Goal: Book appointment/travel/reservation

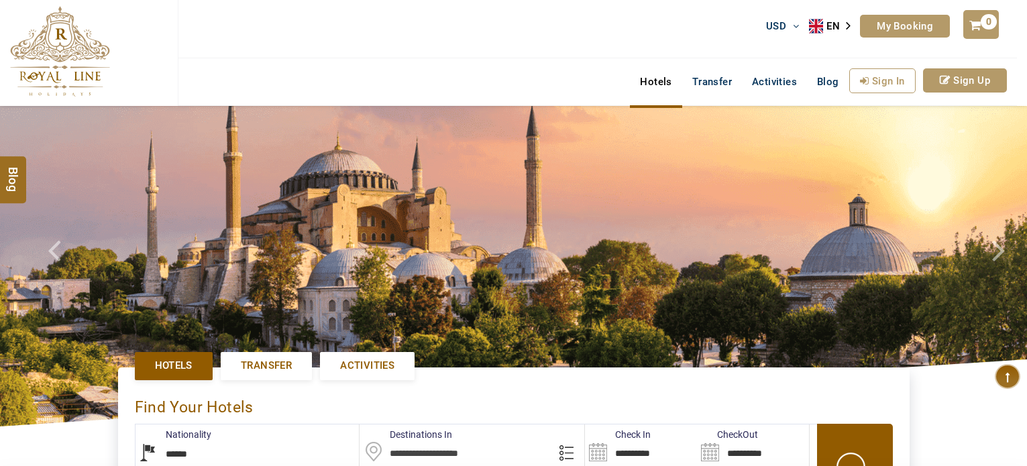
select select "******"
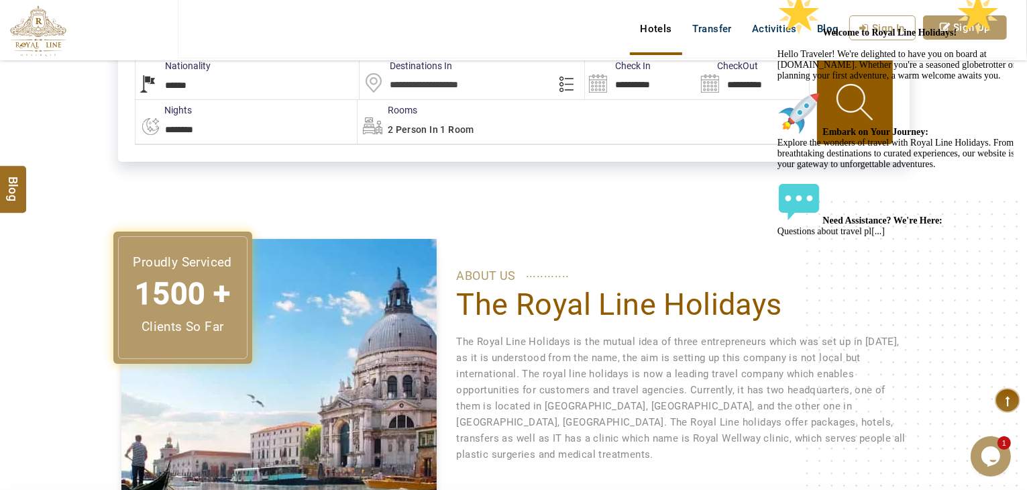
scroll to position [134, 0]
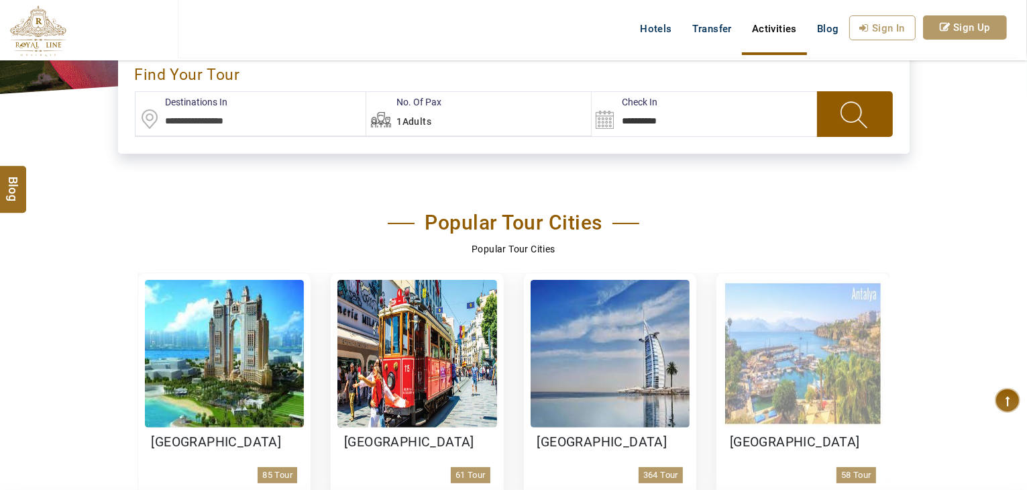
scroll to position [470, 0]
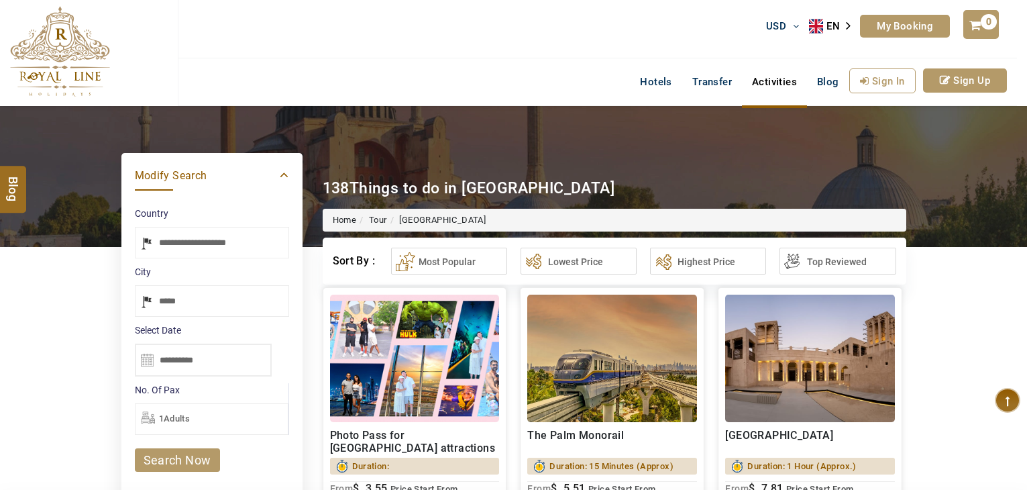
select select "*****"
select select "******"
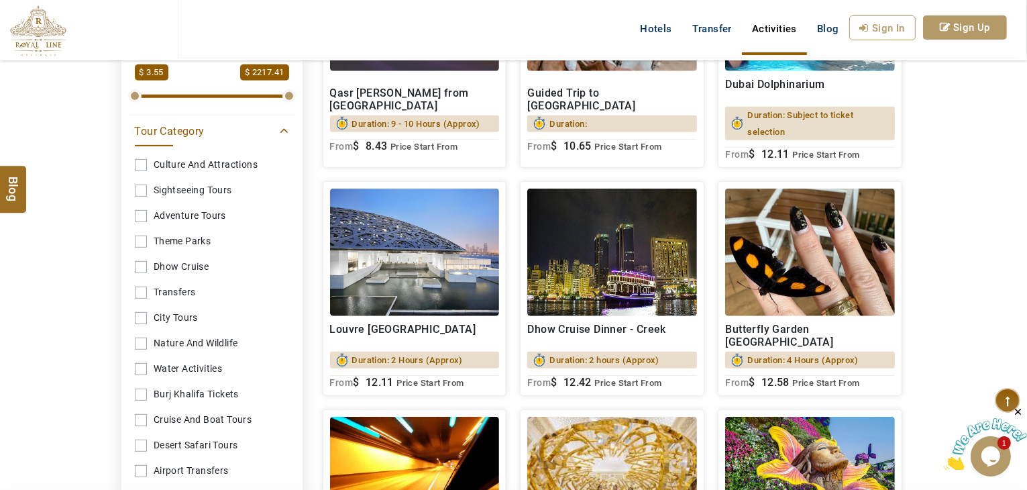
scroll to position [604, 0]
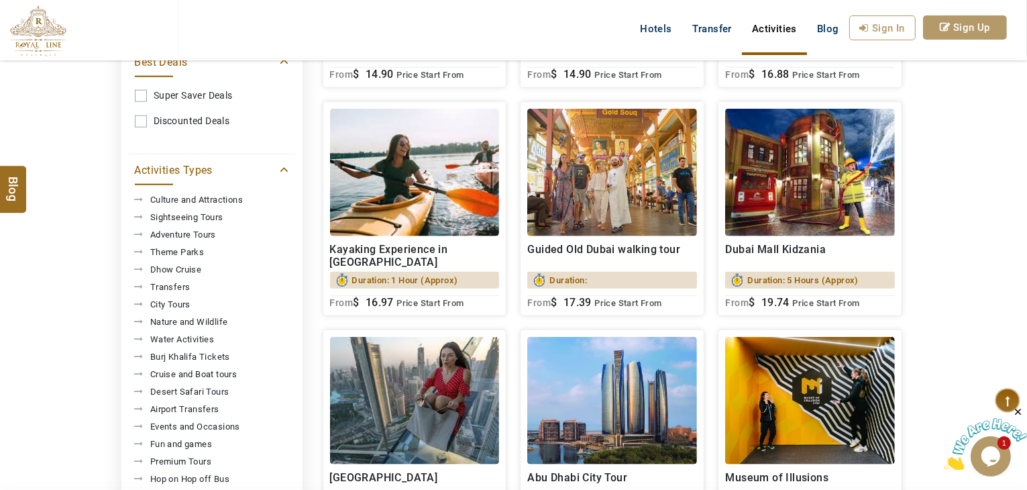
scroll to position [662, 0]
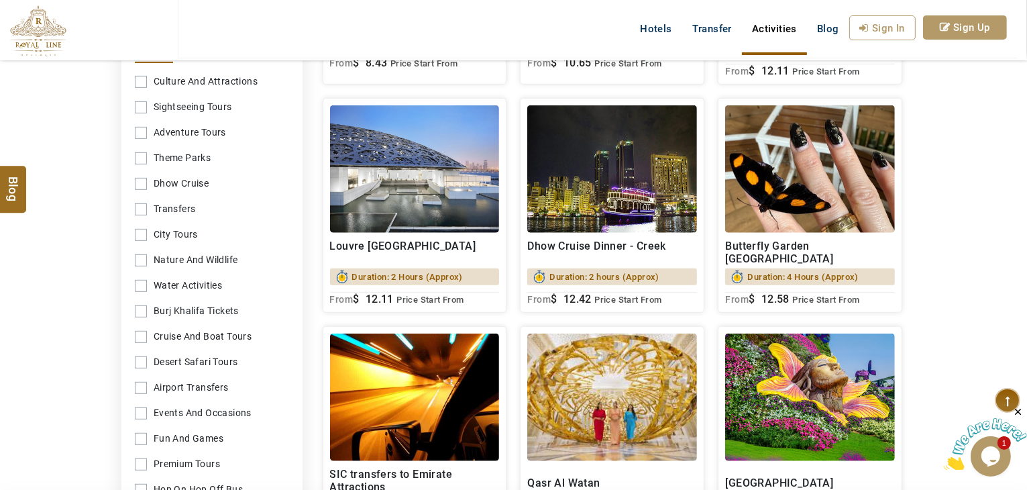
click at [187, 180] on link "Dhow Cruise" at bounding box center [212, 183] width 154 height 25
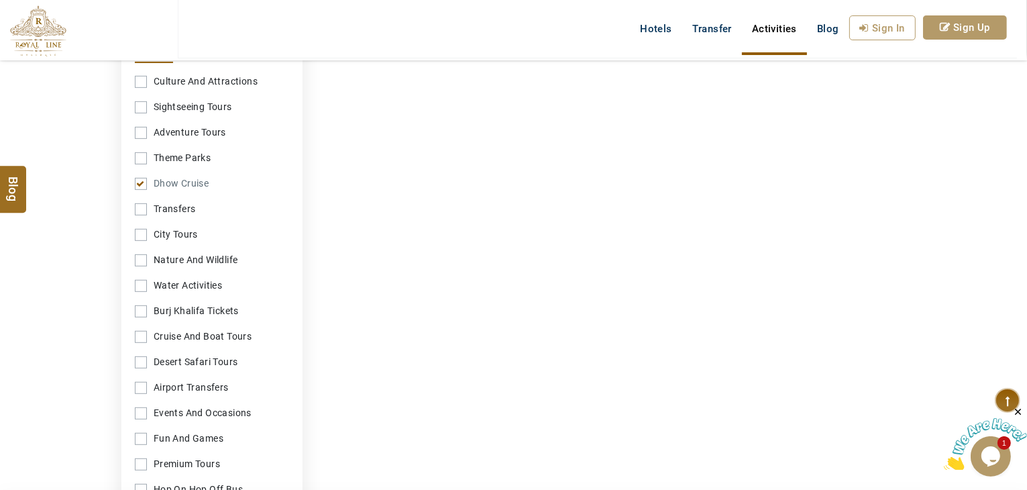
scroll to position [198, 0]
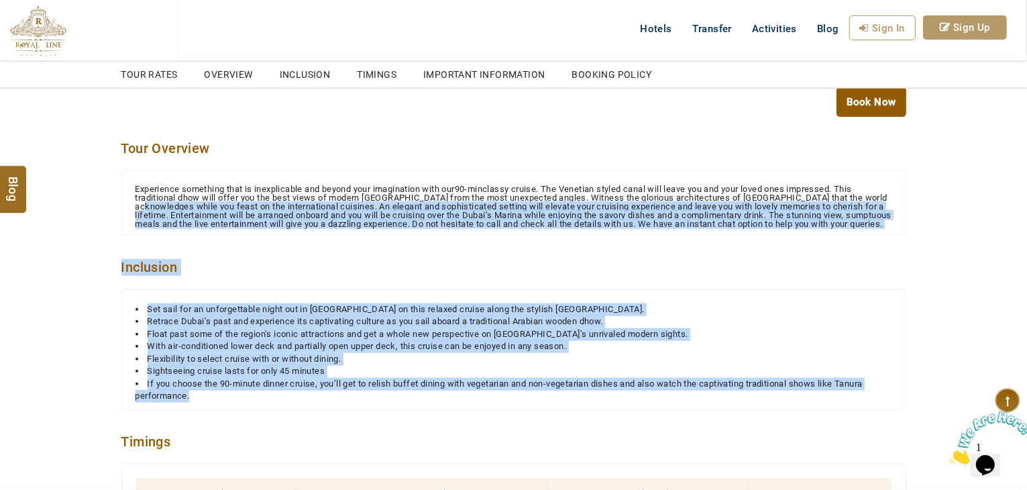
scroll to position [1073, 0]
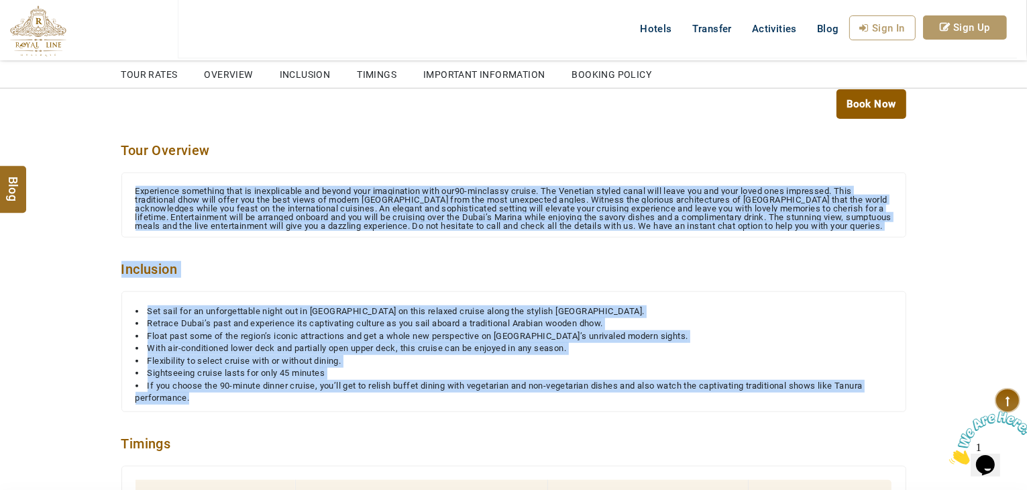
drag, startPoint x: 210, startPoint y: 274, endPoint x: 127, endPoint y: 186, distance: 121.5
click at [127, 186] on div "**********" at bounding box center [513, 185] width 785 height 1382
copy div "Experience something that is inexplicable and beyond your imagination with our …"
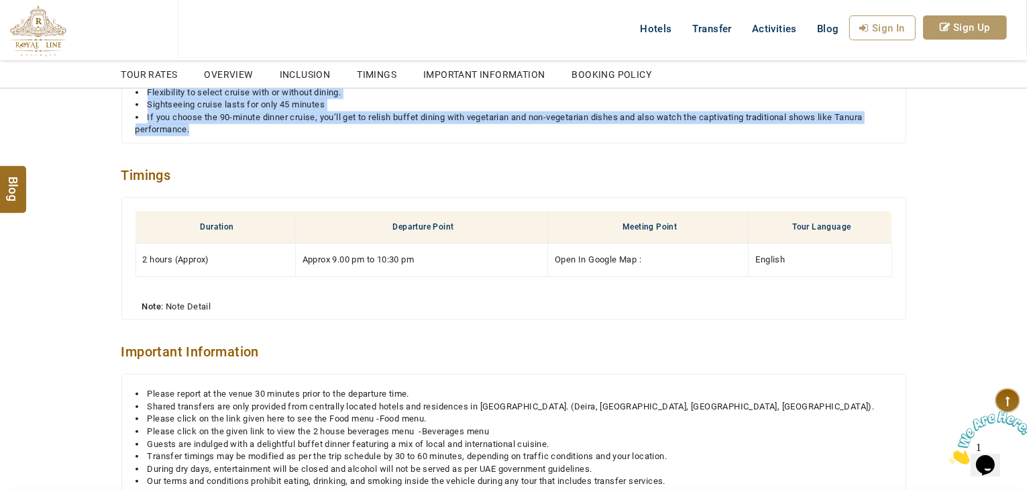
scroll to position [1476, 0]
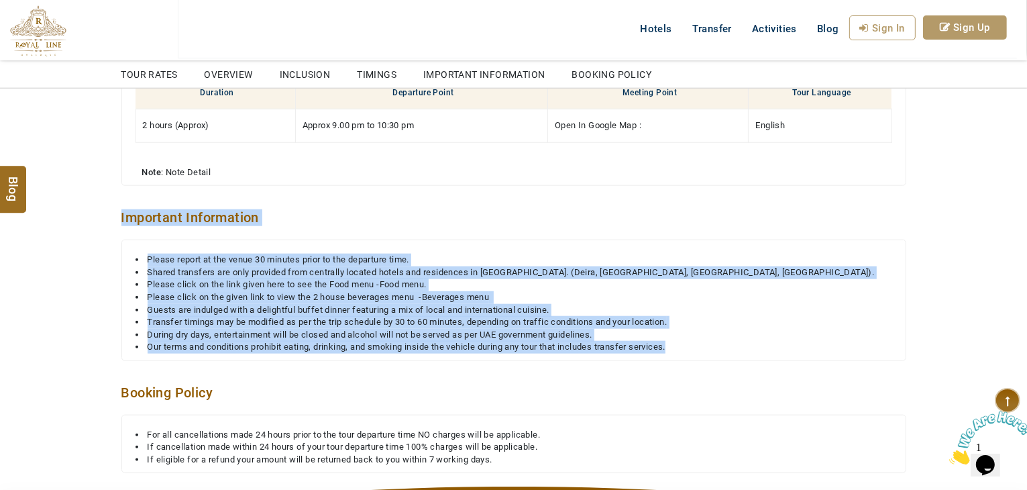
drag, startPoint x: 687, startPoint y: 358, endPoint x: 115, endPoint y: 210, distance: 590.9
click at [115, 210] on div "Important Information Please report at the venue 30 minutes prior to the depart…" at bounding box center [513, 273] width 805 height 175
copy div "Important Information Please report at the venue 30 minutes prior to the depart…"
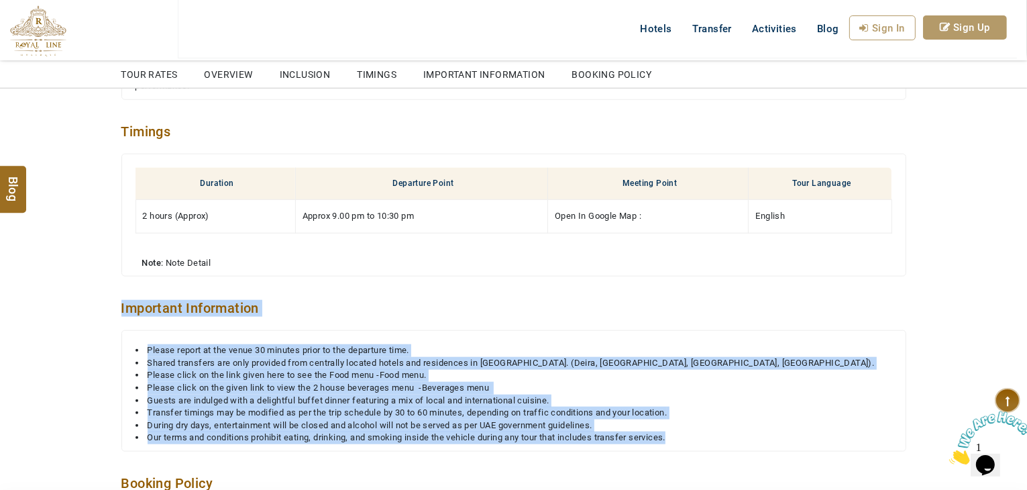
scroll to position [1409, 0]
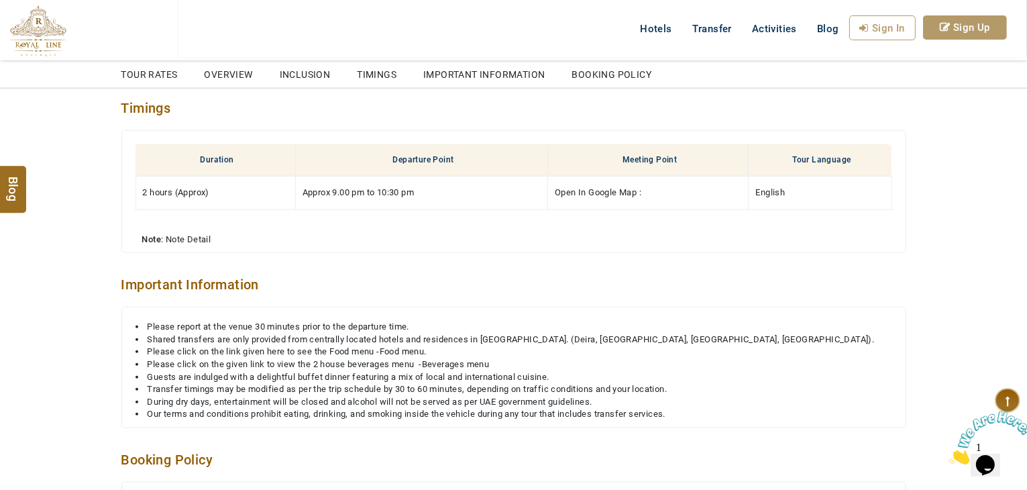
click at [496, 253] on div "Duration Departure Point Meeting Point Tour Language 2 hours (Approx) Approx 9.…" at bounding box center [513, 191] width 785 height 123
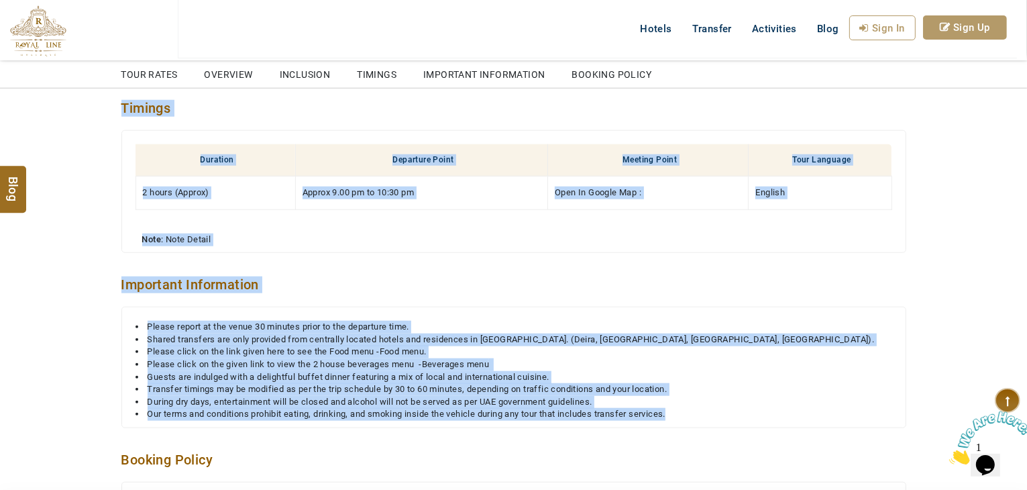
drag, startPoint x: 708, startPoint y: 420, endPoint x: 119, endPoint y: 111, distance: 664.9
copy div "Timings Duration Departure Point Meeting Point Tour Language 2 hours (Approx) A…"
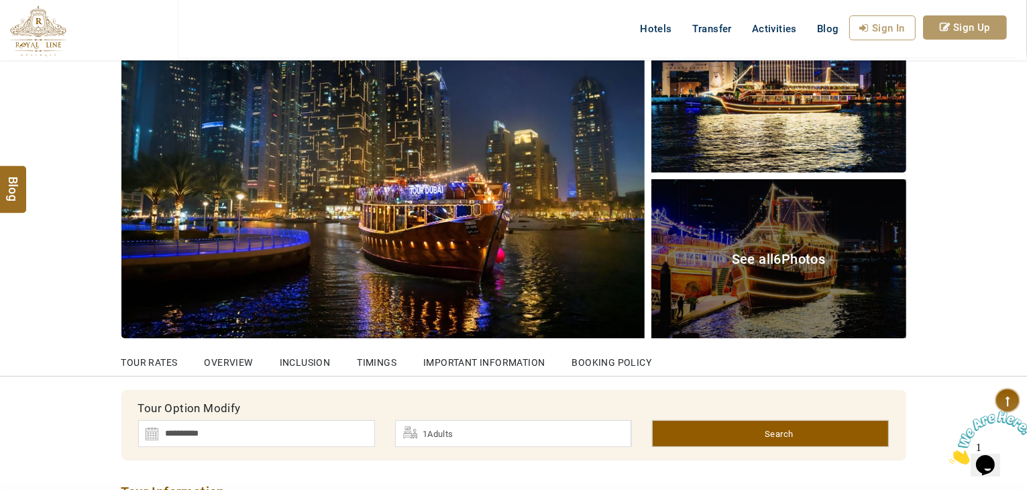
scroll to position [0, 0]
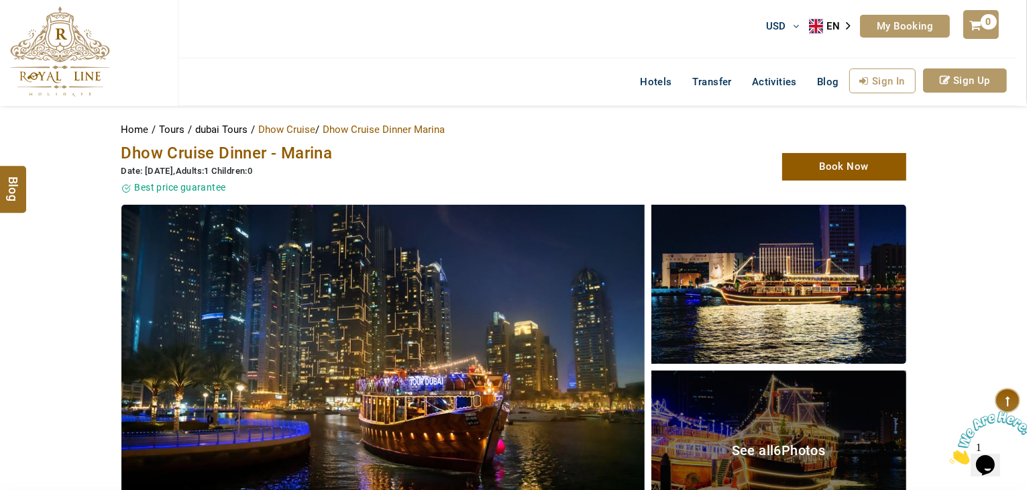
click at [299, 151] on span "Dhow Cruise Dinner - Marina" at bounding box center [226, 153] width 211 height 19
copy span "Dhow Cruise Dinner - Marina"
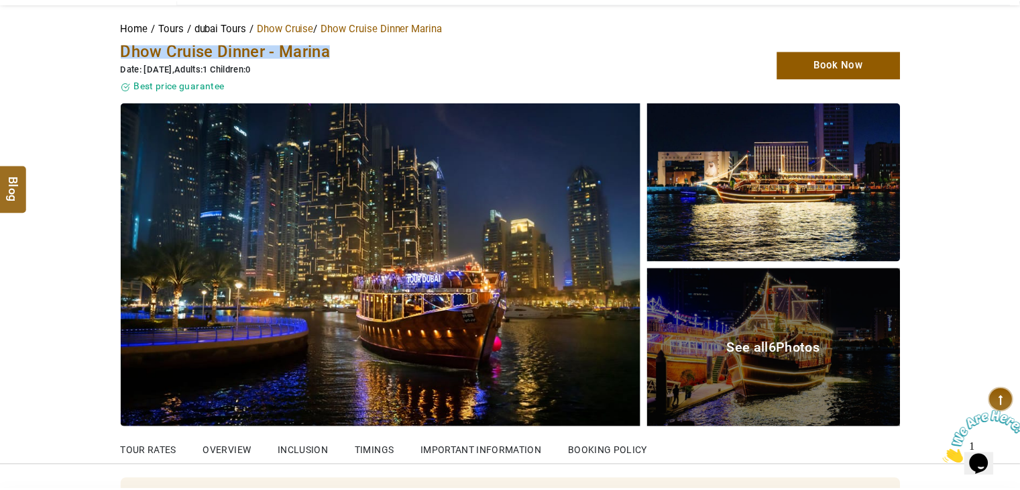
scroll to position [201, 0]
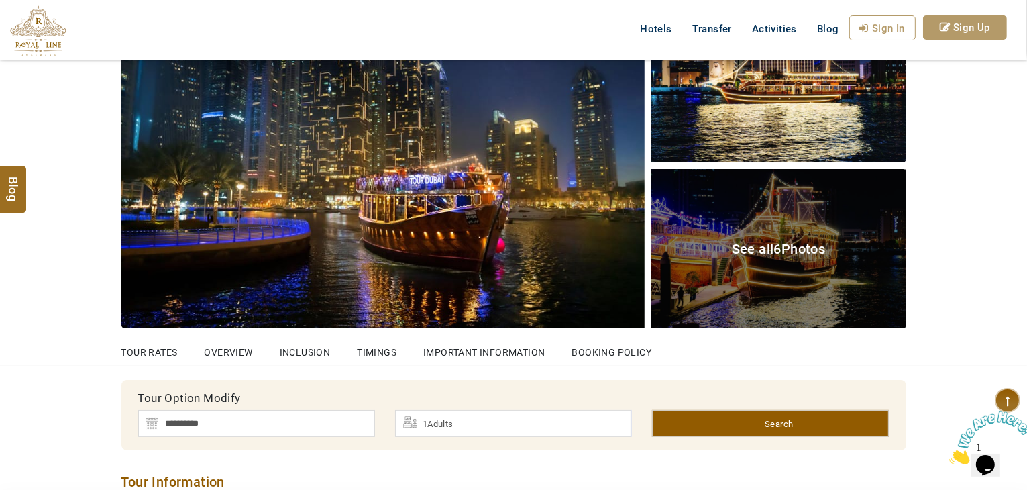
click at [492, 213] on img at bounding box center [382, 165] width 523 height 325
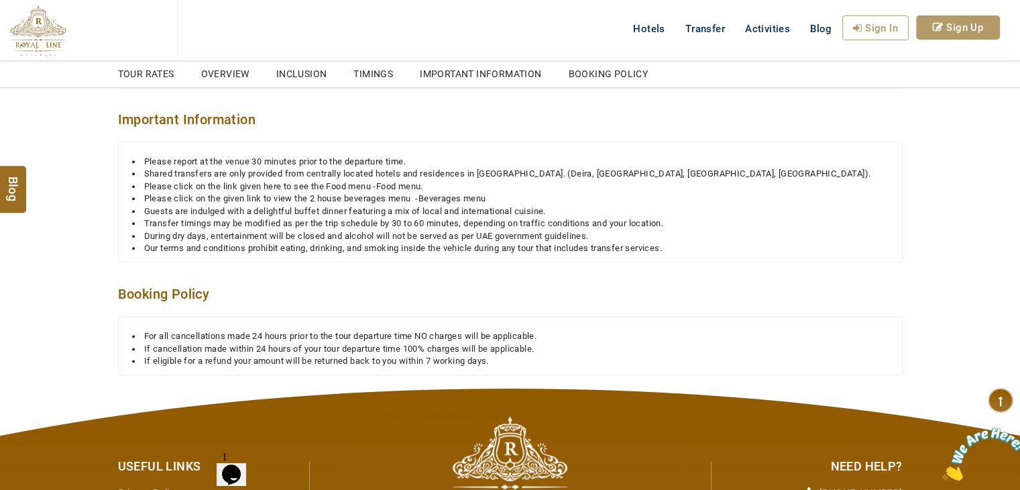
scroll to position [1677, 0]
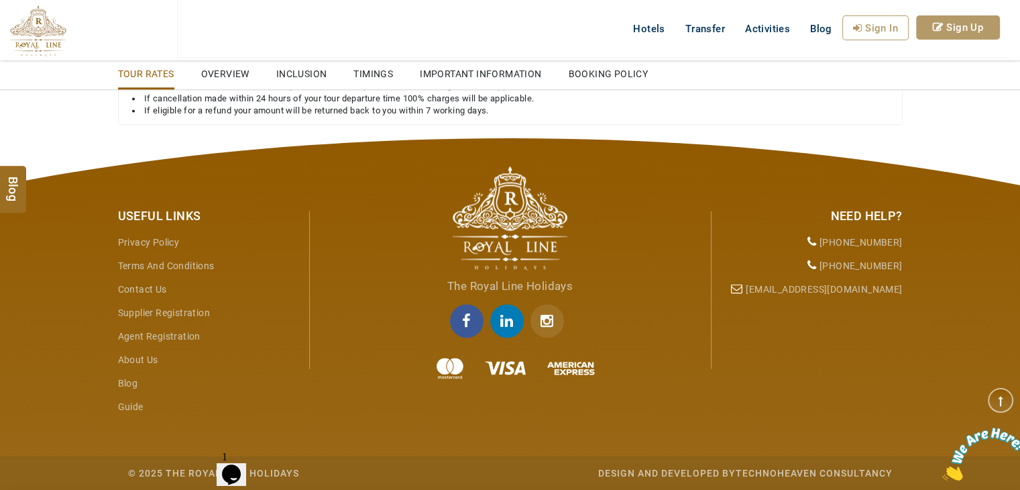
scroll to position [3622, 0]
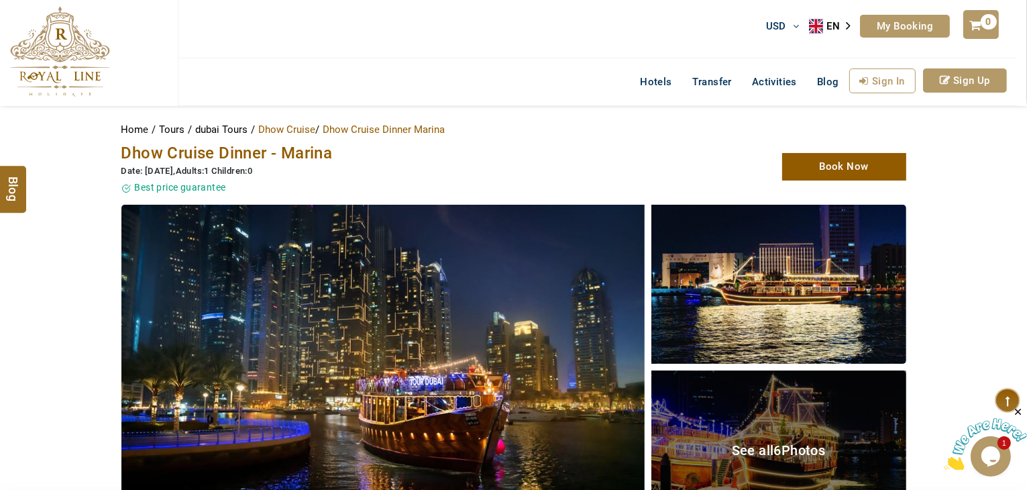
click at [205, 183] on span "Best price guarantee" at bounding box center [180, 187] width 91 height 11
drag, startPoint x: 225, startPoint y: 186, endPoint x: 136, endPoint y: 186, distance: 89.2
click at [136, 186] on span "Best price guarantee" at bounding box center [180, 187] width 91 height 11
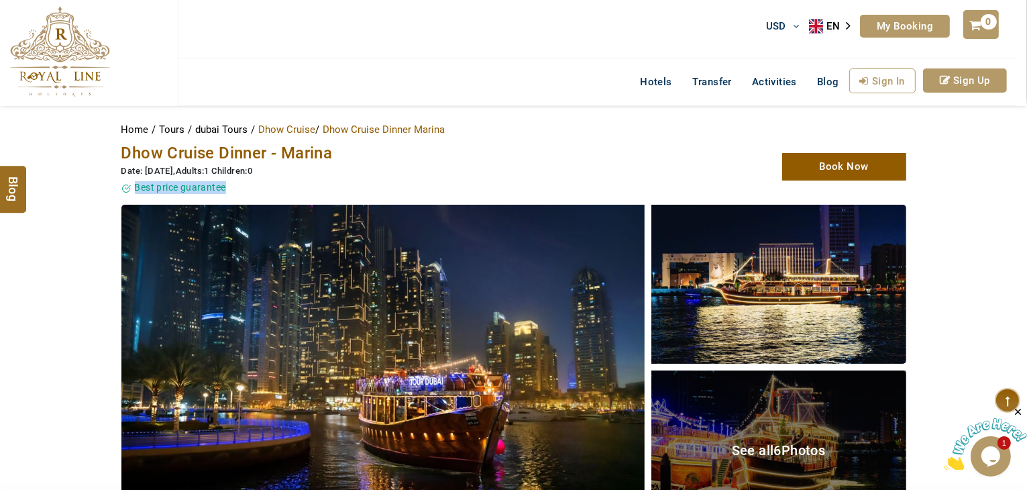
copy span "Best price guarantee"
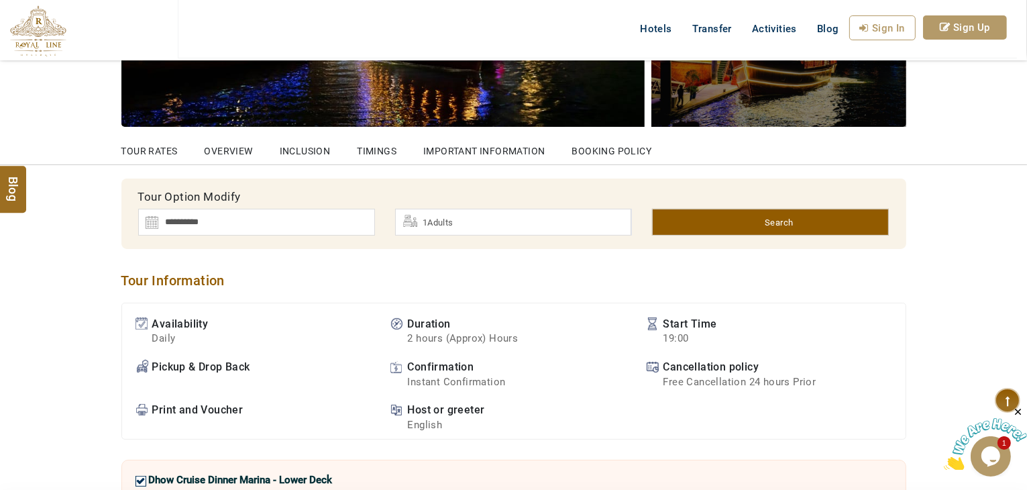
scroll to position [537, 0]
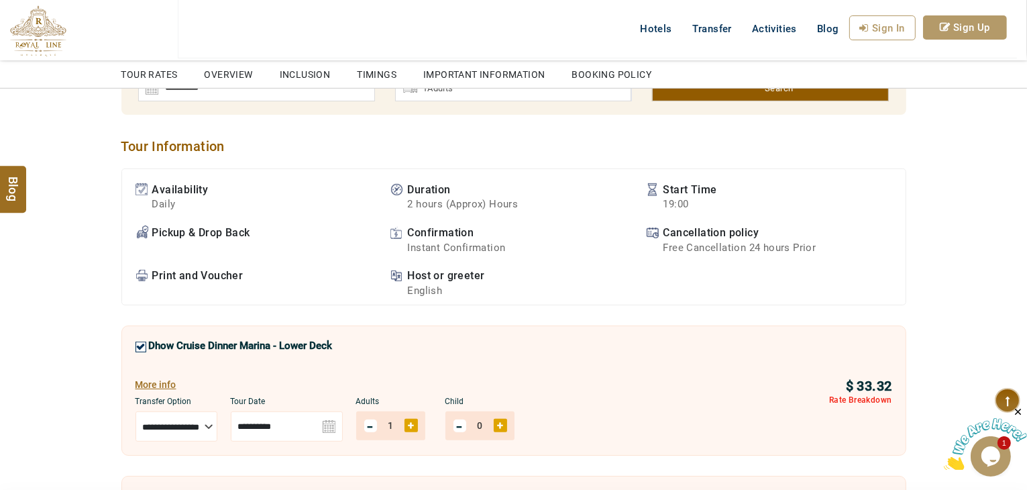
click at [167, 229] on span "Pickup & Drop Back" at bounding box center [201, 232] width 98 height 15
copy span "Pickup & Drop Back"
drag, startPoint x: 139, startPoint y: 229, endPoint x: 150, endPoint y: 238, distance: 14.4
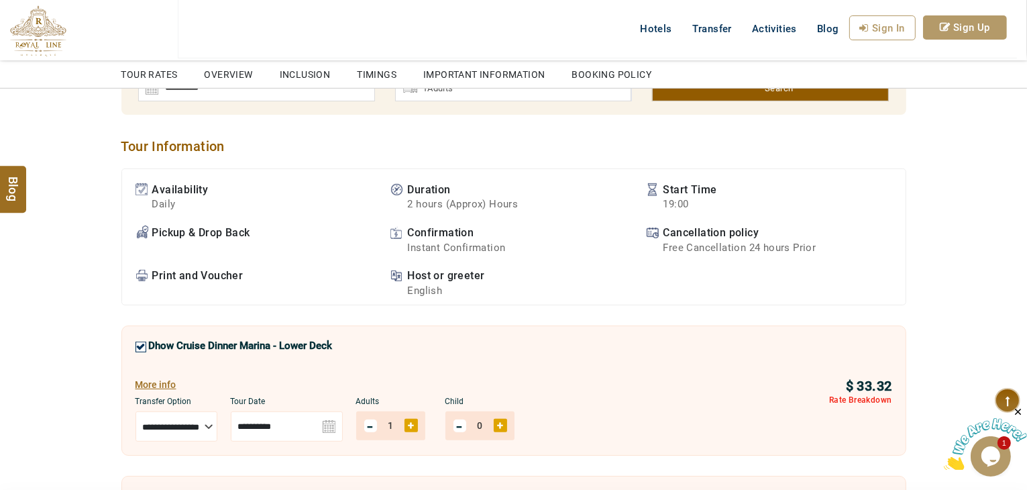
click at [148, 237] on li "Pickup & Drop Back" at bounding box center [257, 240] width 242 height 30
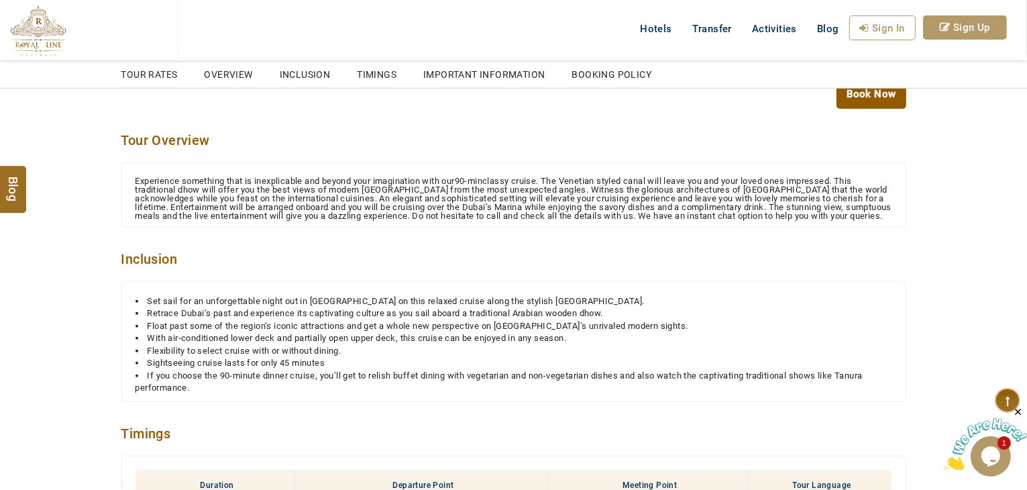
scroll to position [1073, 0]
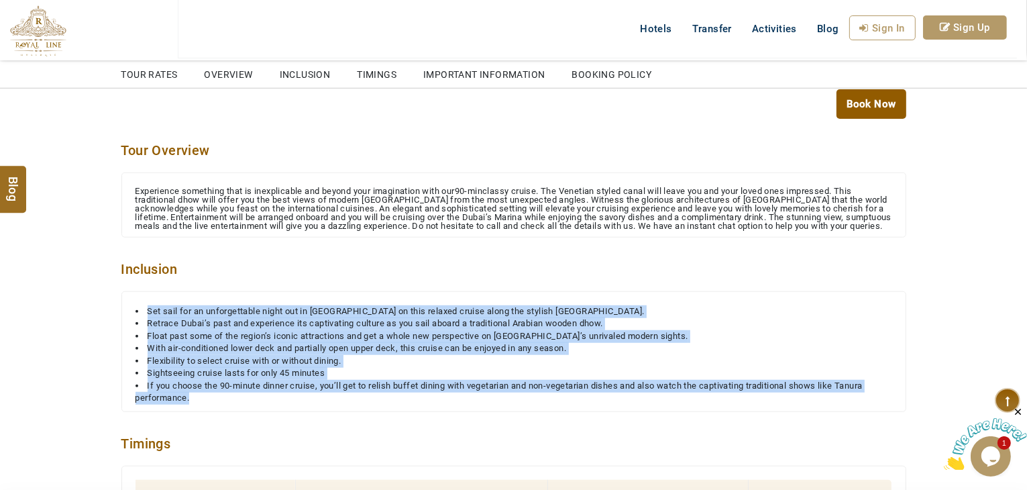
drag, startPoint x: 169, startPoint y: 376, endPoint x: 142, endPoint y: 317, distance: 64.8
click at [142, 317] on ul "Set sail for an unforgettable night out in [GEOGRAPHIC_DATA] on this relaxed cr…" at bounding box center [514, 355] width 757 height 100
copy ul "Set sail for an unforgettable night out in [GEOGRAPHIC_DATA] on this relaxed cr…"
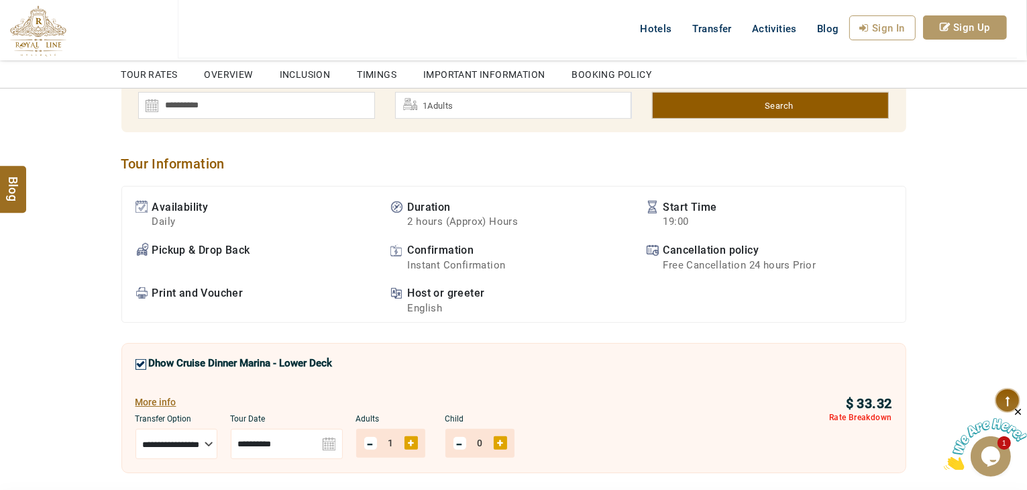
scroll to position [470, 0]
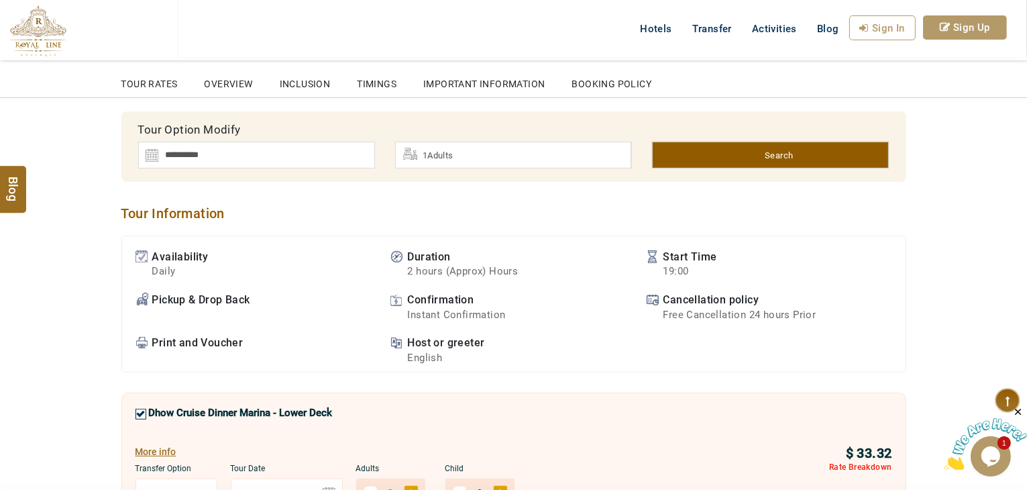
click at [244, 303] on span "Pickup & Drop Back" at bounding box center [201, 299] width 98 height 15
drag, startPoint x: 271, startPoint y: 297, endPoint x: 137, endPoint y: 291, distance: 134.3
click at [137, 292] on li "Pickup & Drop Back" at bounding box center [257, 307] width 242 height 30
copy li "Pickup & Drop Back"
